Goal: Transaction & Acquisition: Purchase product/service

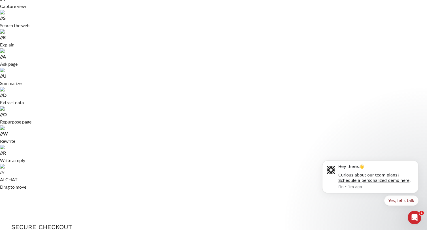
scroll to position [46, 0]
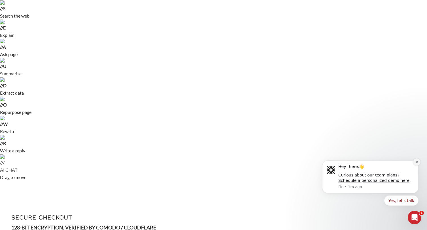
click at [417, 162] on icon "Dismiss notification" at bounding box center [417, 162] width 2 height 2
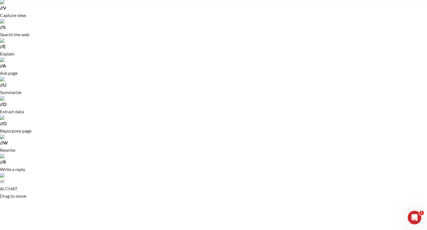
scroll to position [0, 0]
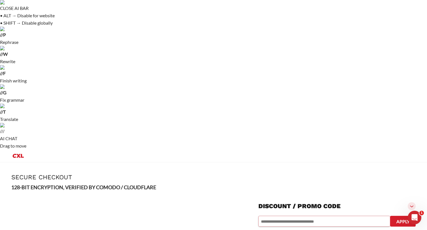
click at [346, 216] on input "text" at bounding box center [325, 221] width 132 height 11
type input "********"
click at [403, 216] on button "Apply" at bounding box center [403, 221] width 26 height 11
